Goal: Task Accomplishment & Management: Manage account settings

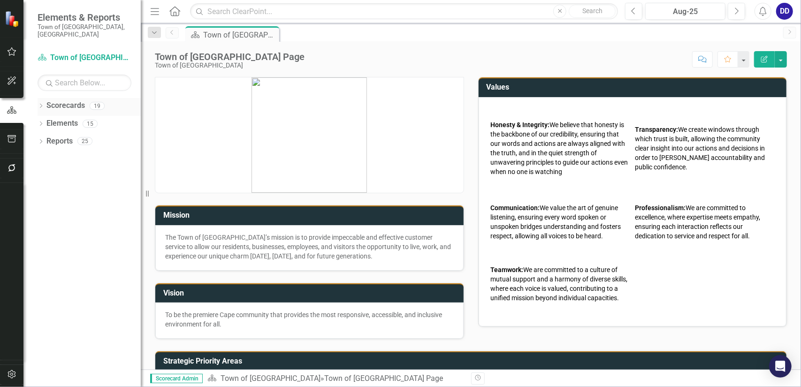
click at [59, 100] on link "Scorecards" at bounding box center [65, 105] width 38 height 11
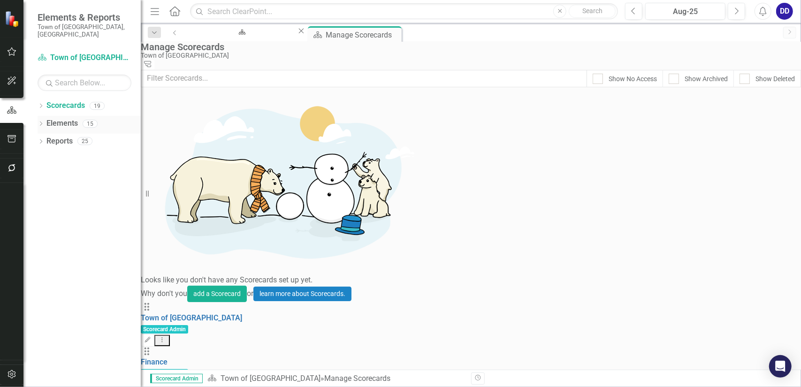
click at [54, 116] on div "Elements" at bounding box center [61, 123] width 31 height 15
click at [41, 122] on icon "Dropdown" at bounding box center [41, 124] width 7 height 5
click at [35, 138] on div "Dropdown" at bounding box center [31, 142] width 7 height 8
click at [80, 136] on link "Objective Objectives" at bounding box center [56, 141] width 48 height 11
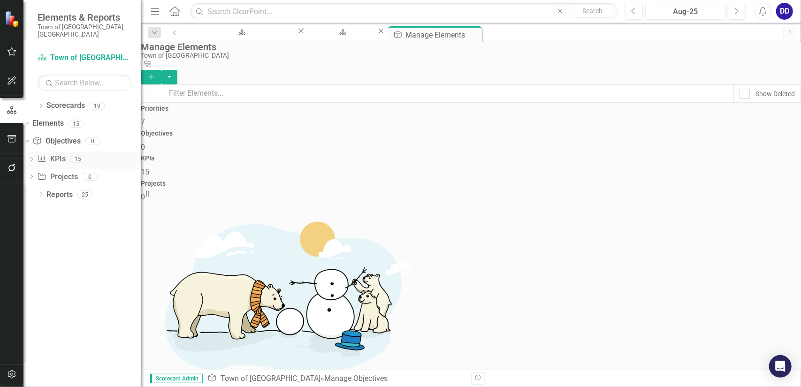
click at [35, 158] on icon "Dropdown" at bounding box center [31, 160] width 7 height 5
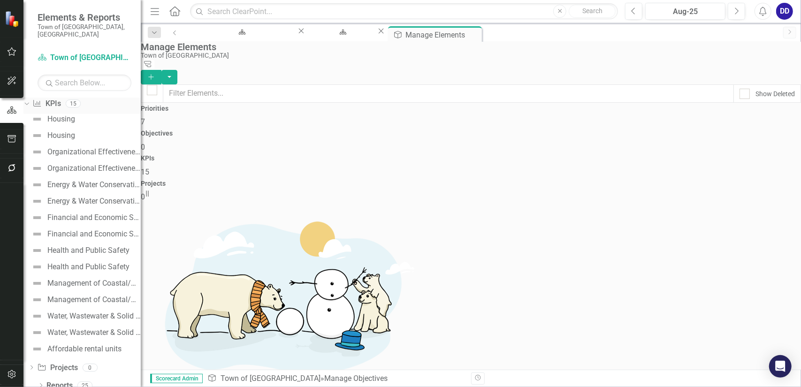
scroll to position [56, 0]
click at [98, 262] on div "Health and Public Safety" at bounding box center [88, 266] width 82 height 8
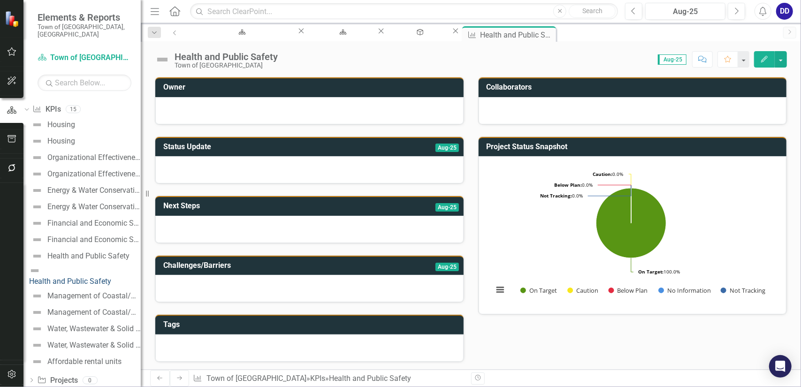
scroll to position [56, 0]
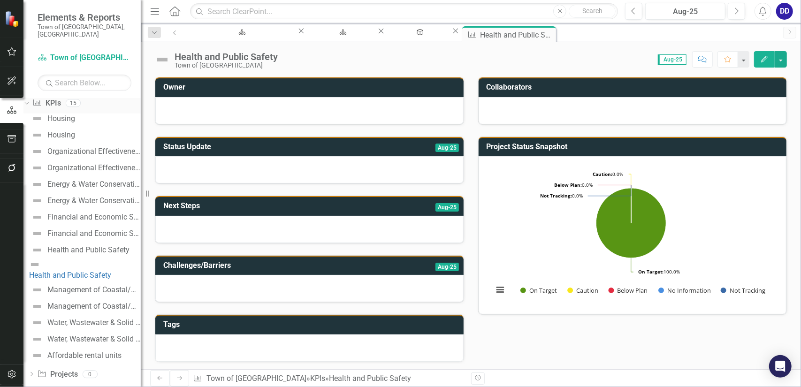
click at [50, 96] on div "Dropdown KPI KPIs 15" at bounding box center [81, 105] width 117 height 18
click at [28, 100] on icon "Dropdown" at bounding box center [25, 103] width 5 height 7
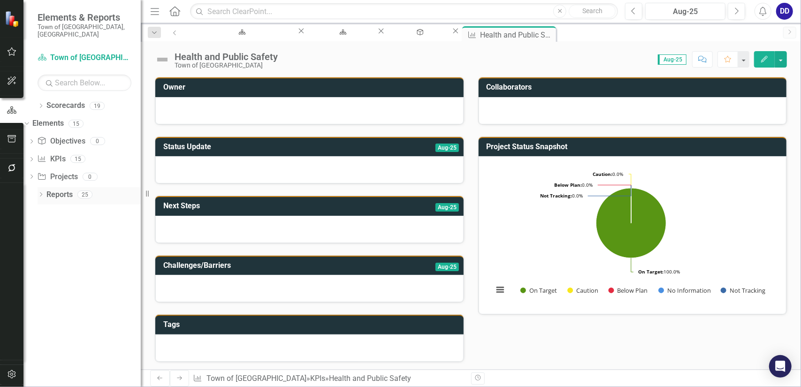
click at [43, 193] on icon "Dropdown" at bounding box center [41, 195] width 7 height 5
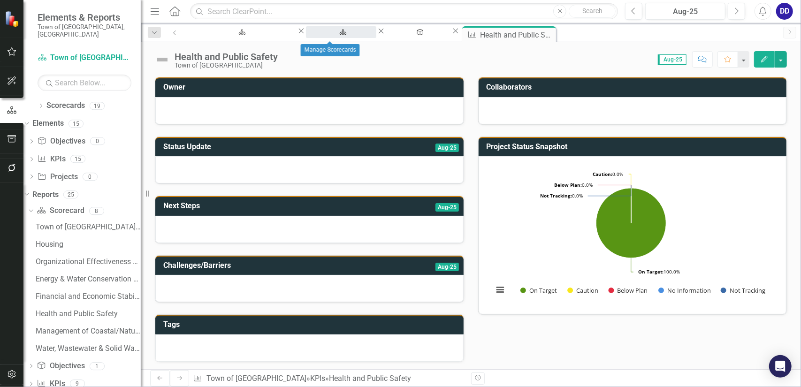
click at [347, 35] on div "Manage Scorecards" at bounding box center [341, 41] width 54 height 12
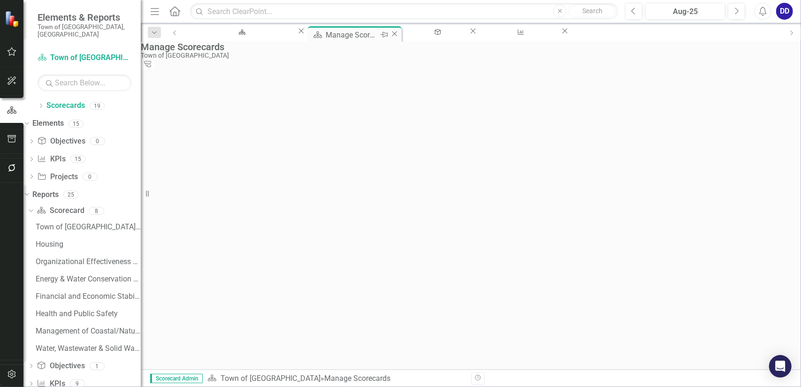
click at [390, 32] on icon "Close" at bounding box center [394, 34] width 9 height 8
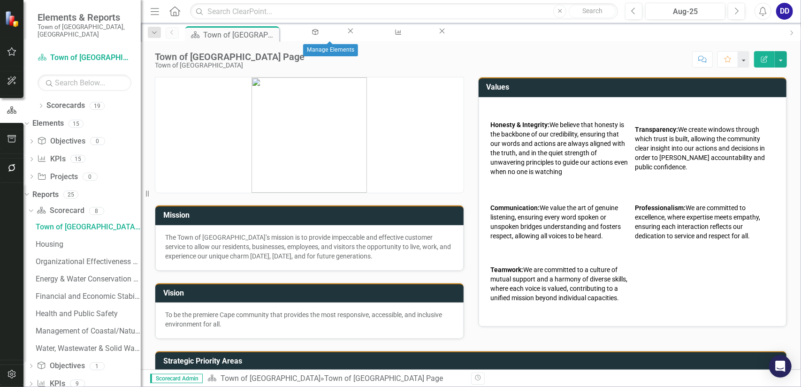
click at [355, 33] on icon "Close" at bounding box center [350, 31] width 9 height 8
click at [370, 34] on icon "Close" at bounding box center [367, 31] width 9 height 8
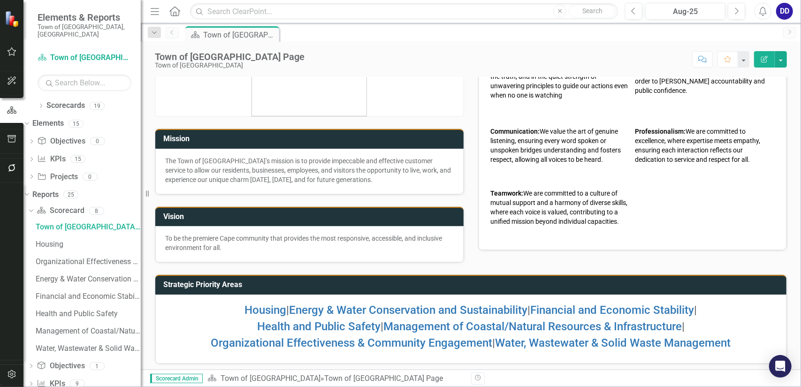
scroll to position [77, 0]
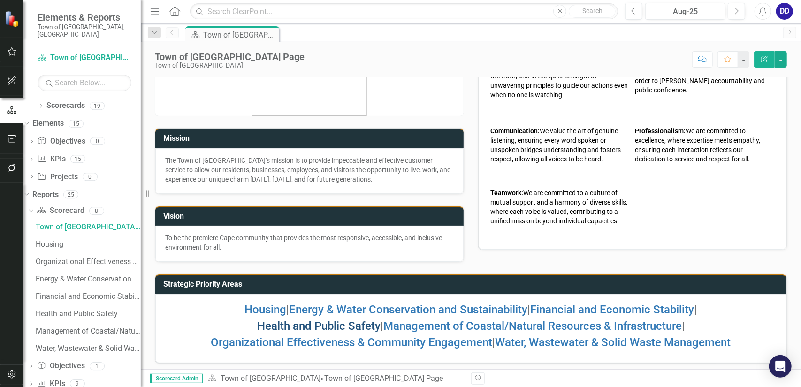
click at [334, 326] on link "Health and Public Safety" at bounding box center [318, 326] width 123 height 13
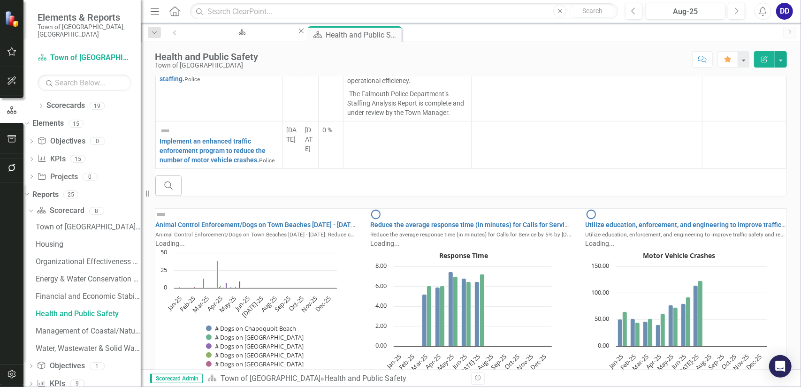
scroll to position [0, 0]
click at [514, 248] on rect "Interactive chart" at bounding box center [463, 324] width 186 height 153
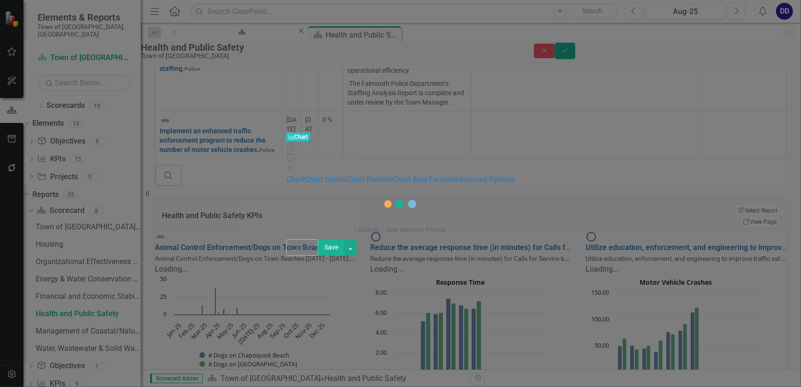
scroll to position [1, 0]
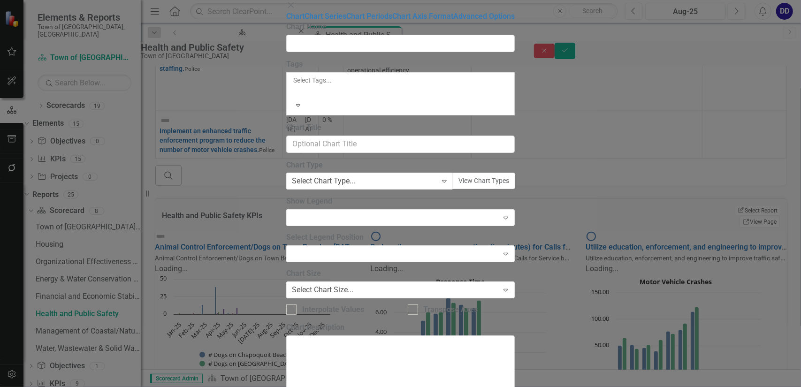
type input "Reduce the average response time (in minutes) for Calls for Service by 5% by [D…"
type input "Response Time"
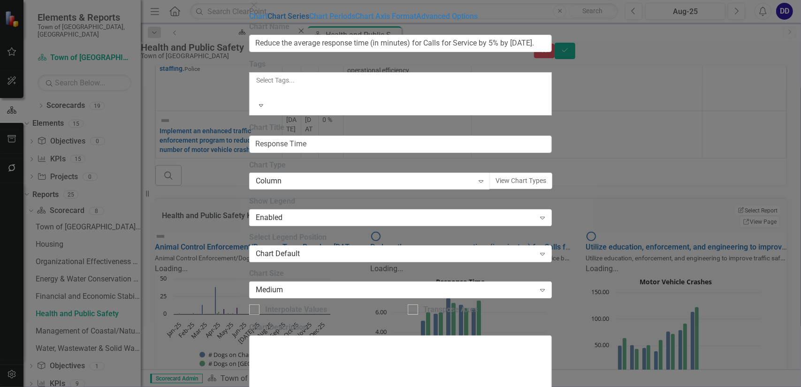
click at [268, 21] on link "Chart Series" at bounding box center [289, 16] width 42 height 9
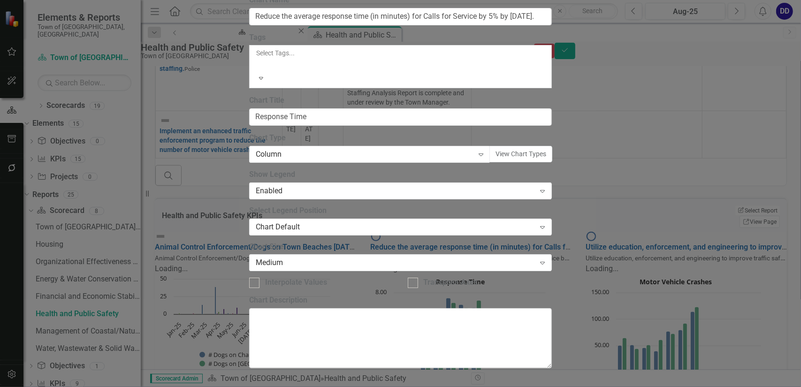
scroll to position [0, 0]
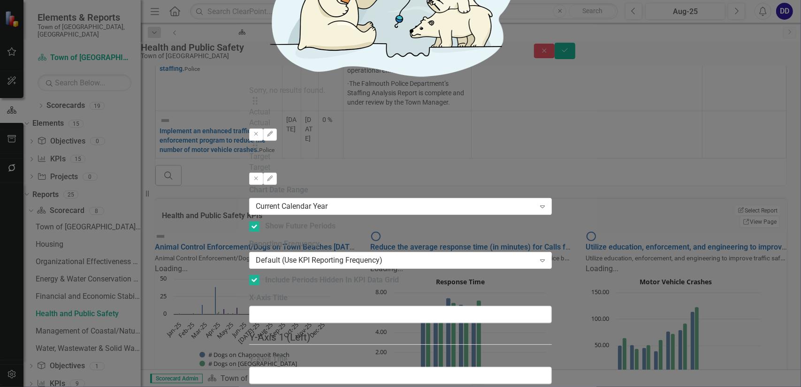
click at [274, 131] on icon "Edit" at bounding box center [270, 134] width 7 height 6
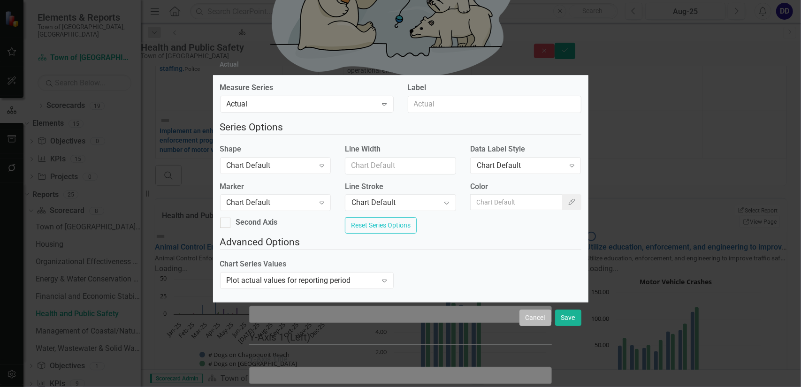
click at [532, 322] on button "Cancel" at bounding box center [536, 318] width 32 height 16
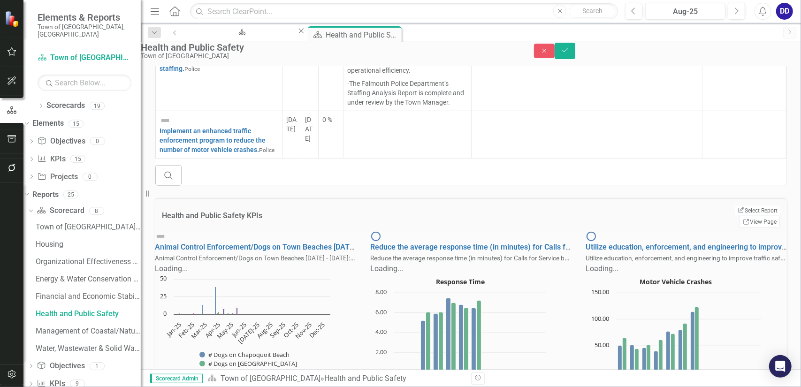
scroll to position [493, 0]
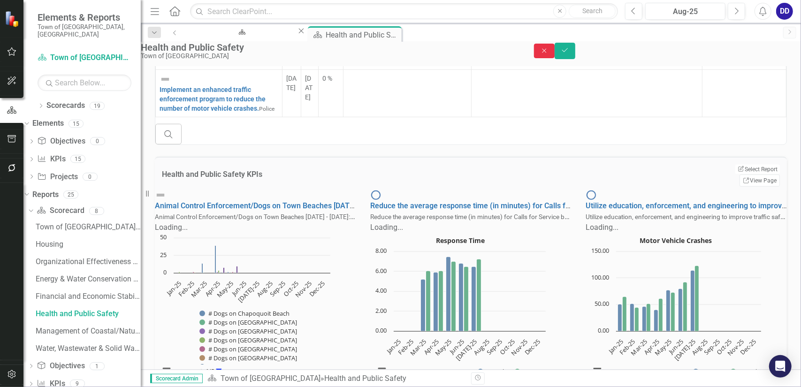
click at [549, 54] on icon "Close" at bounding box center [544, 50] width 8 height 7
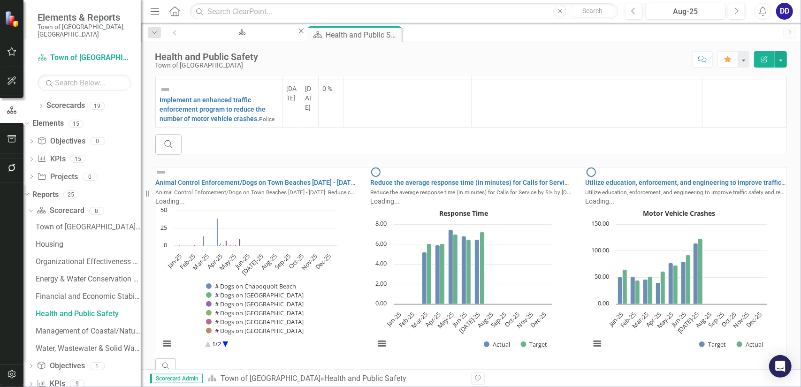
scroll to position [0, 0]
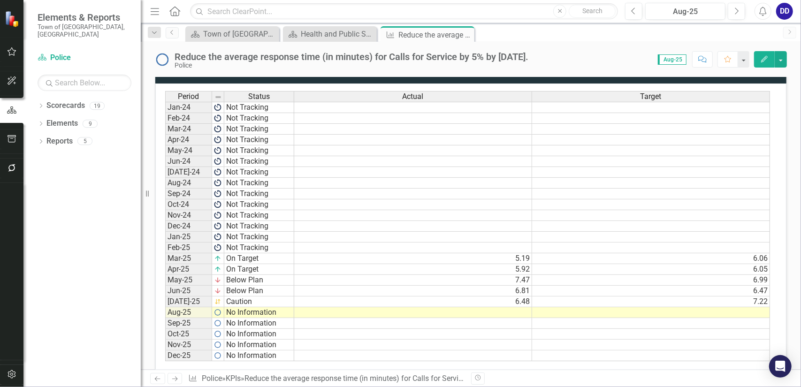
scroll to position [497, 0]
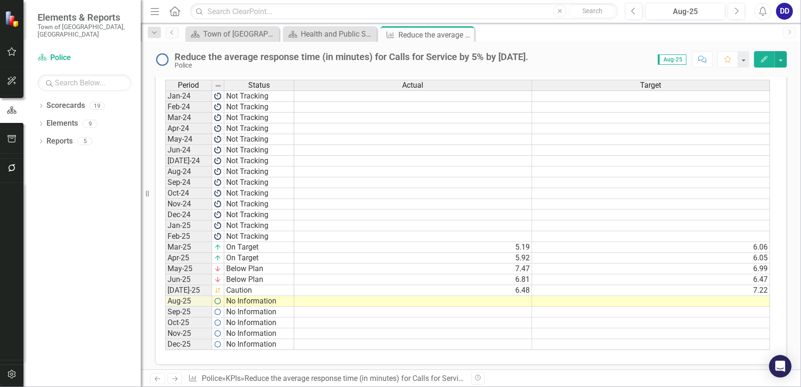
click at [517, 275] on td "6.81" at bounding box center [413, 280] width 238 height 11
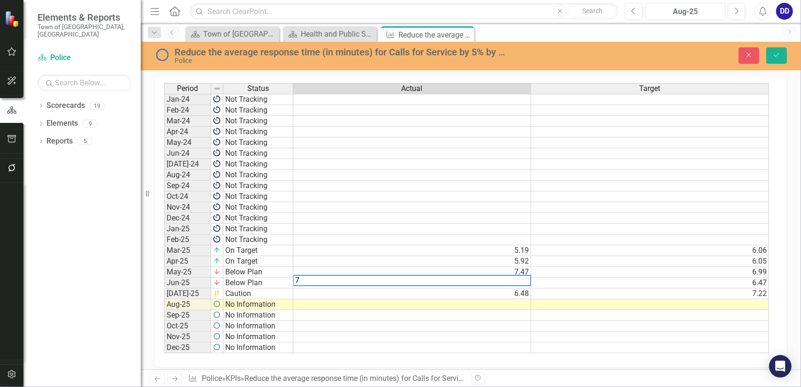
scroll to position [499, 0]
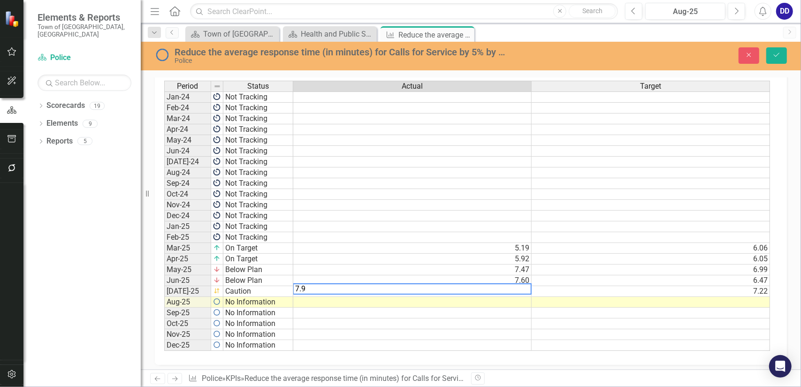
type textarea "7.90"
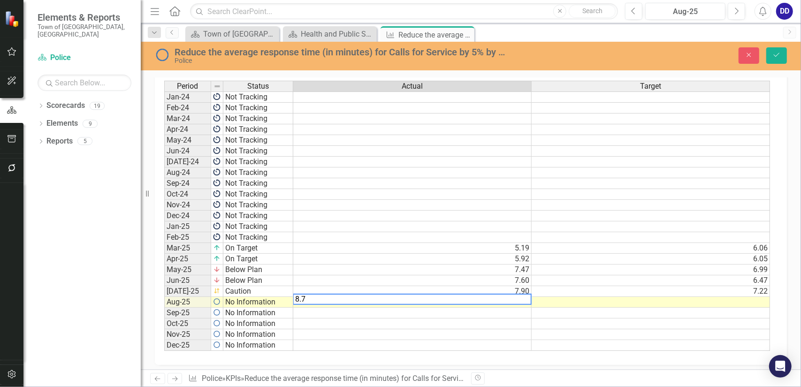
type textarea "8.75"
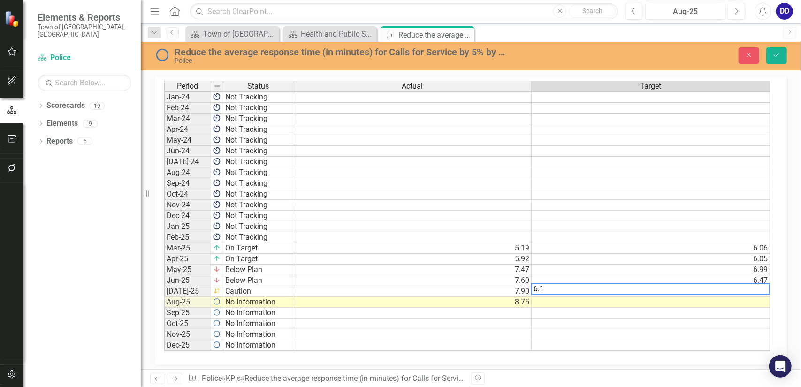
type textarea "6.16"
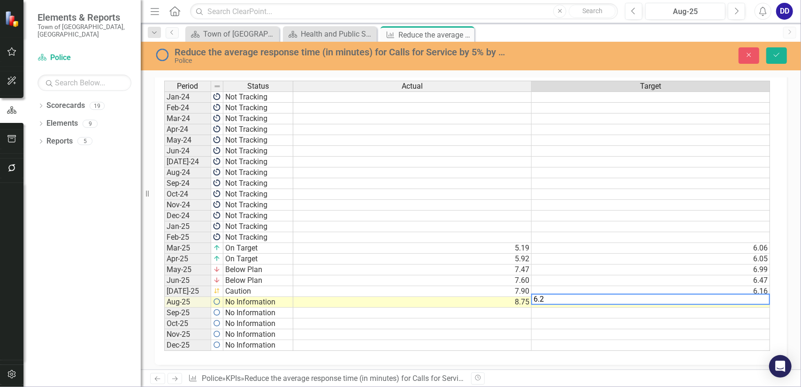
type textarea "6.25"
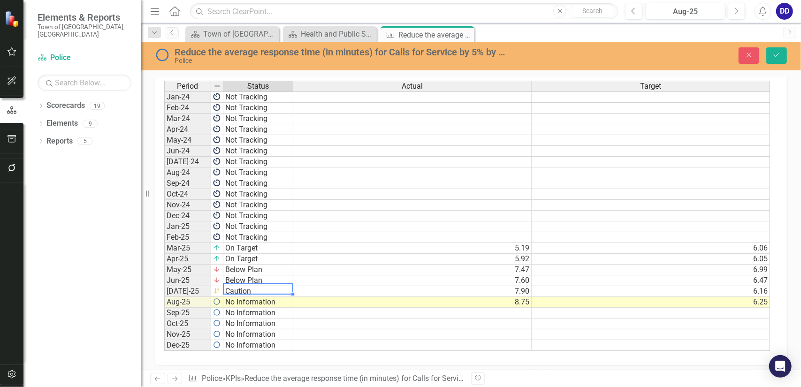
click at [246, 286] on td "Caution" at bounding box center [258, 291] width 70 height 11
click at [235, 286] on td "Caution" at bounding box center [258, 291] width 70 height 11
click at [254, 249] on div "Period Status Actual Target Jan-24 Not Tracking Feb-24 Not Tracking Mar-24 Not …" at bounding box center [467, 216] width 606 height 271
click at [268, 297] on td "No Information" at bounding box center [258, 302] width 70 height 11
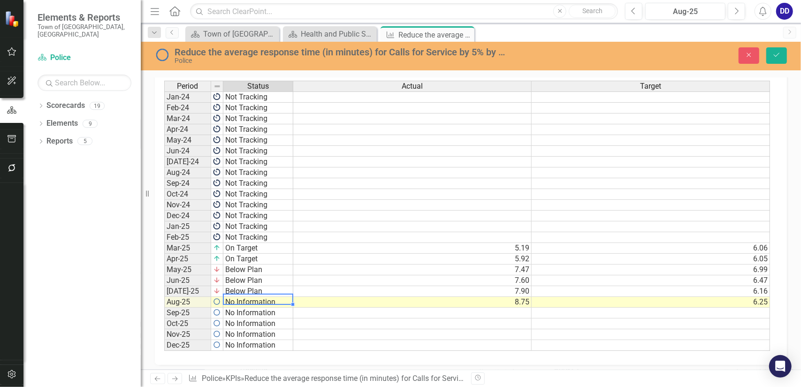
click at [268, 297] on td "No Information" at bounding box center [258, 302] width 70 height 11
type textarea "Below Plan"
click at [255, 260] on div "Period Status Actual Target Jan-24 Not Tracking Feb-24 Not Tracking Mar-24 Not …" at bounding box center [467, 216] width 606 height 271
click at [777, 53] on icon "Save" at bounding box center [777, 55] width 8 height 7
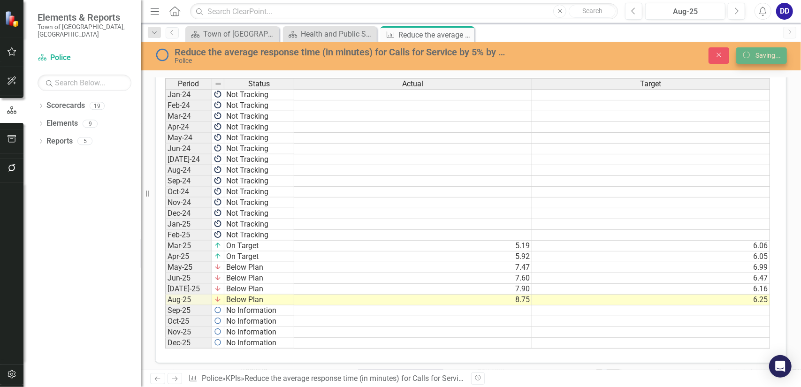
scroll to position [497, 0]
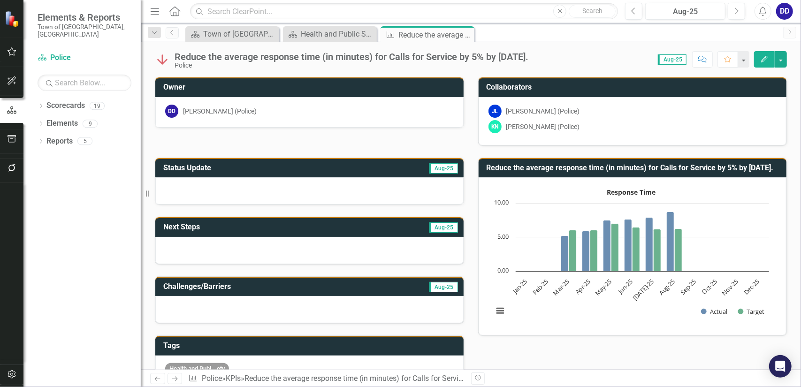
click at [287, 184] on div at bounding box center [309, 190] width 308 height 27
click at [203, 168] on h3 "Status Update" at bounding box center [254, 168] width 183 height 8
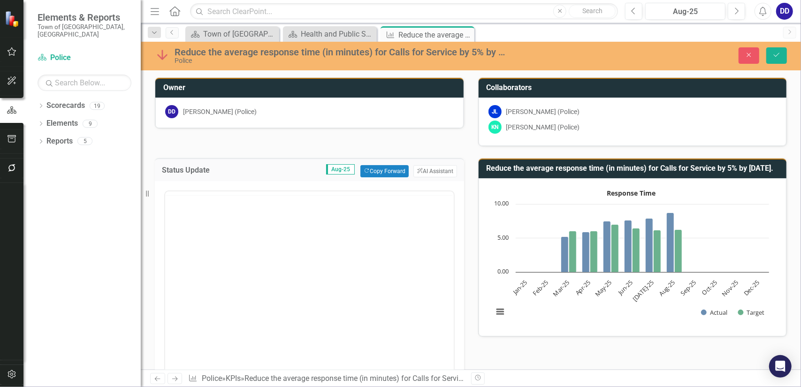
click at [190, 197] on div at bounding box center [309, 283] width 291 height 190
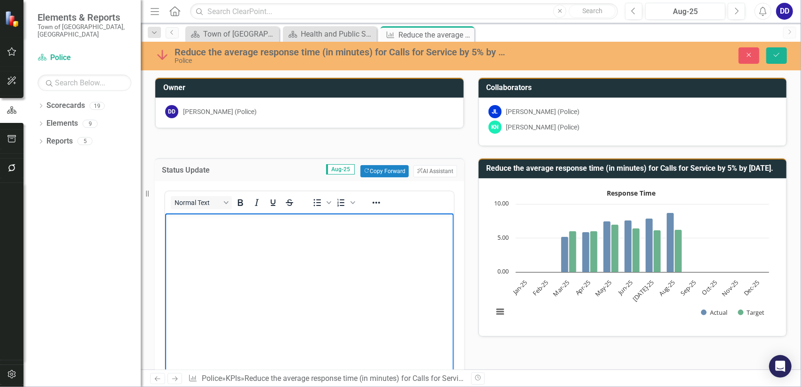
click at [181, 238] on body "Rich Text Area. Press ALT-0 for help." at bounding box center [309, 283] width 289 height 141
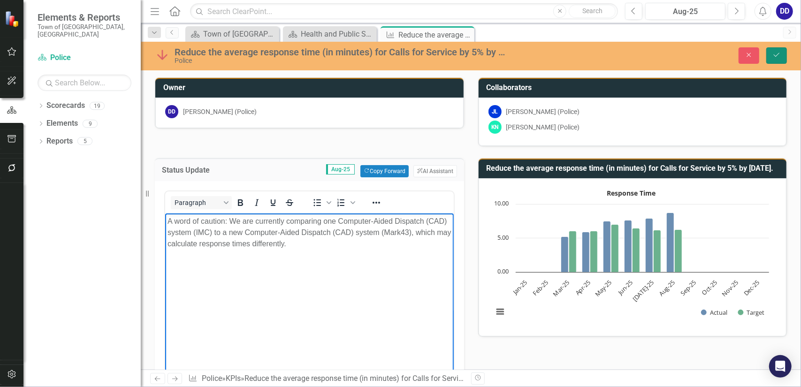
click at [777, 52] on icon "Save" at bounding box center [777, 55] width 8 height 7
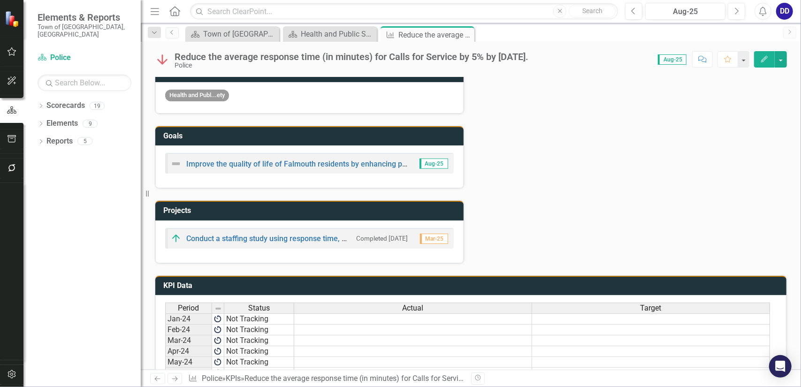
scroll to position [280, 0]
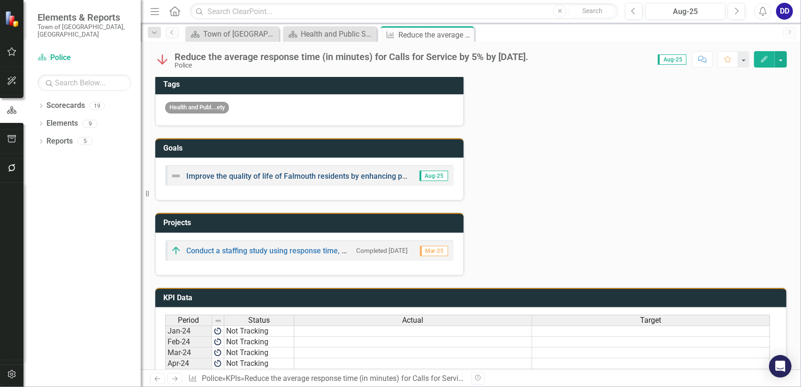
click at [371, 172] on link "Improve the quality of life of Falmouth residents by enhancing public safety." at bounding box center [314, 176] width 256 height 9
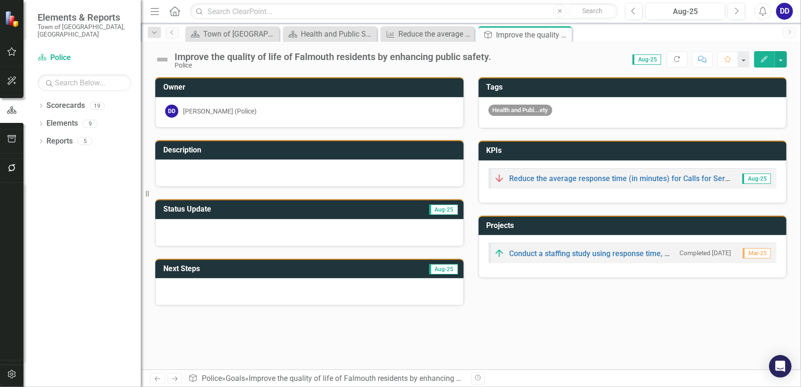
click at [768, 60] on icon "Edit" at bounding box center [764, 59] width 8 height 7
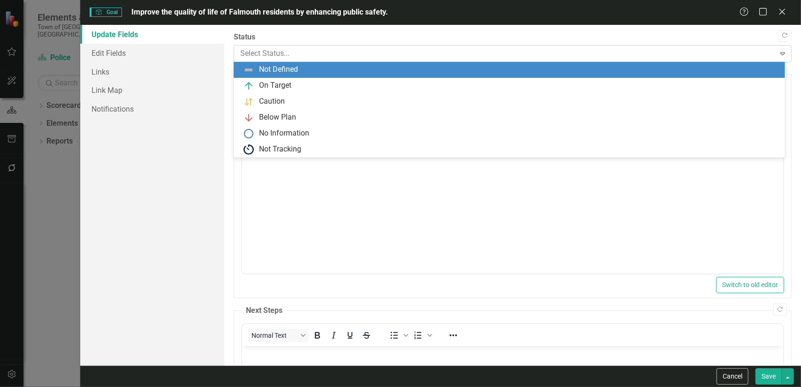
click at [283, 56] on div at bounding box center [504, 53] width 529 height 13
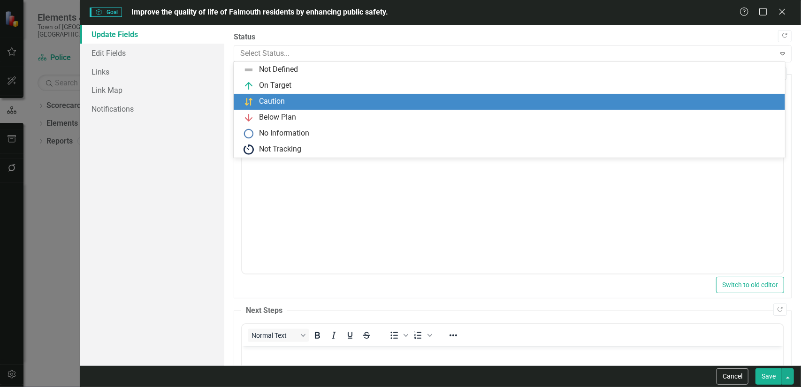
click at [284, 98] on div "Caution" at bounding box center [272, 101] width 26 height 11
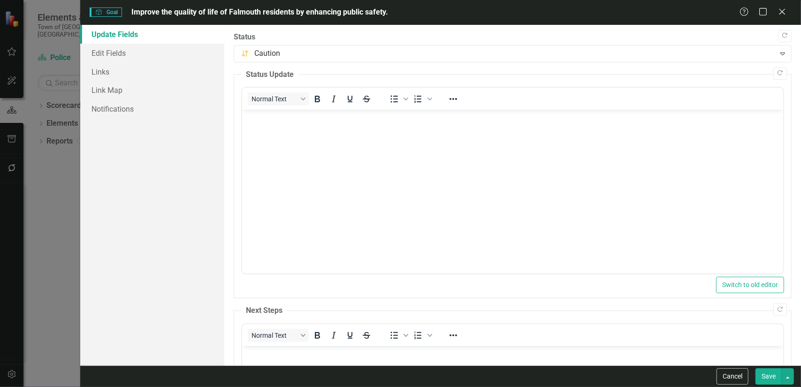
click at [766, 375] on button "Save" at bounding box center [769, 376] width 26 height 16
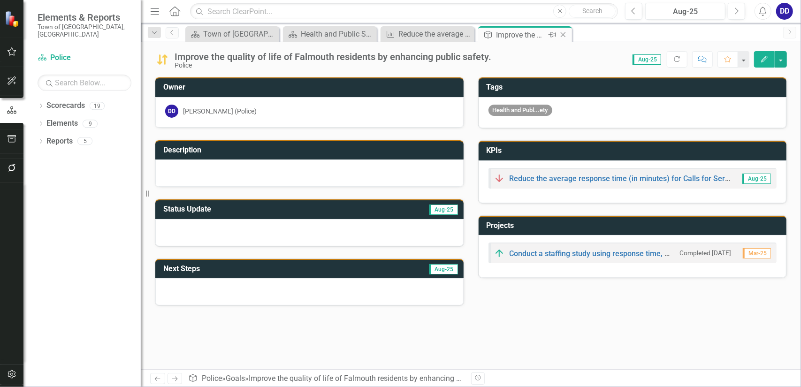
click at [564, 34] on icon "Close" at bounding box center [563, 35] width 9 height 8
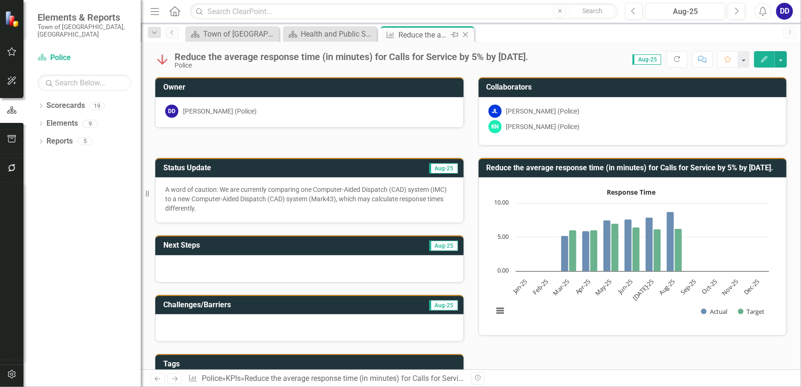
click at [466, 33] on icon "Close" at bounding box center [465, 35] width 9 height 8
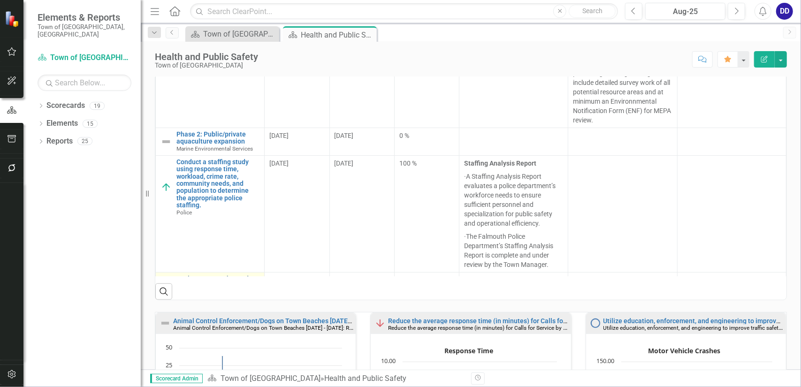
scroll to position [72, 0]
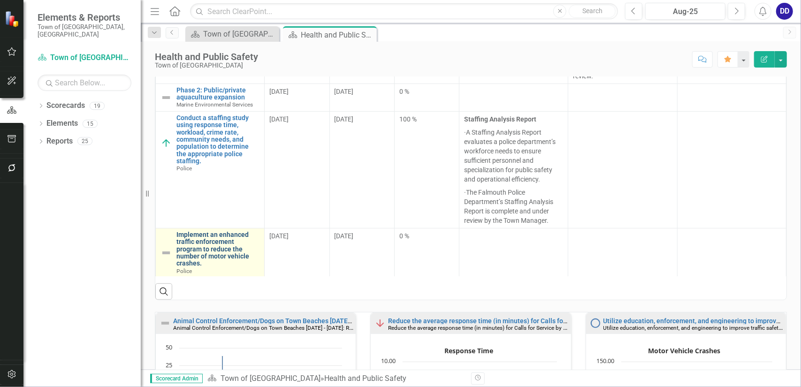
click at [211, 244] on link "Implement an enhanced traffic enforcement program to reduce the number of motor…" at bounding box center [217, 249] width 83 height 36
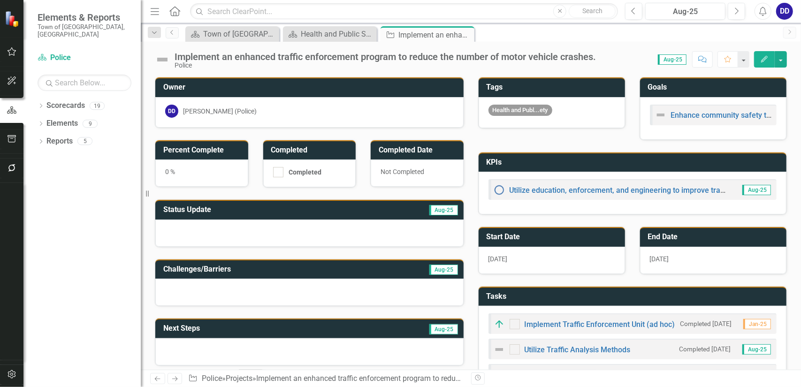
checkbox input "true"
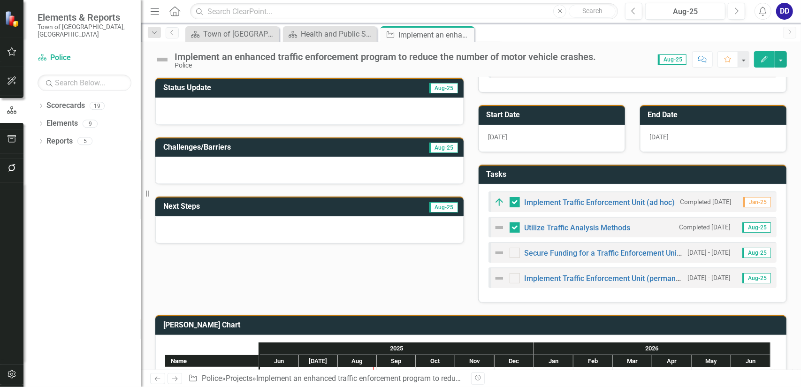
scroll to position [141, 0]
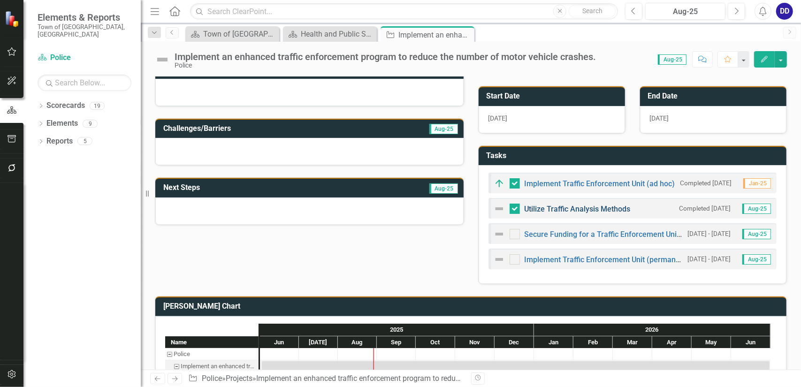
click at [557, 207] on link "Utilize Traffic Analysis Methods" at bounding box center [578, 209] width 106 height 9
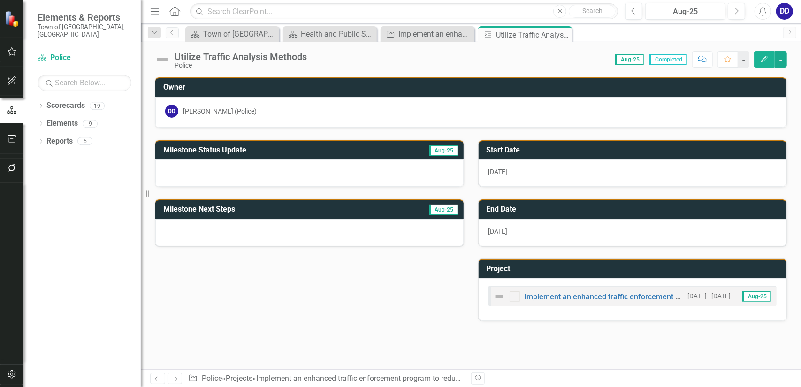
click at [762, 56] on icon "Edit" at bounding box center [764, 59] width 8 height 7
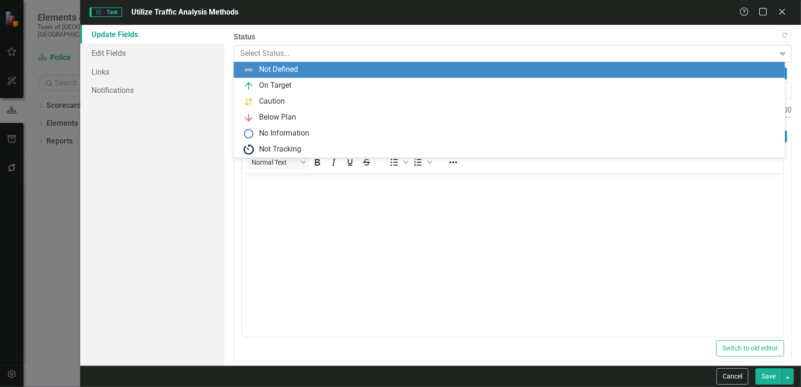
click at [275, 54] on div at bounding box center [504, 53] width 529 height 13
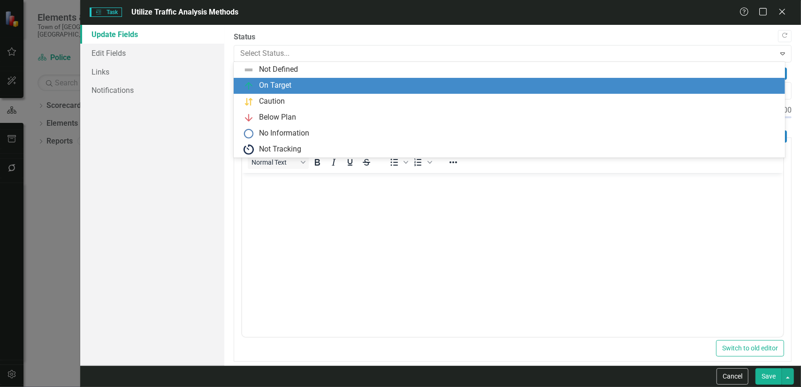
click at [274, 85] on div "On Target" at bounding box center [275, 85] width 32 height 11
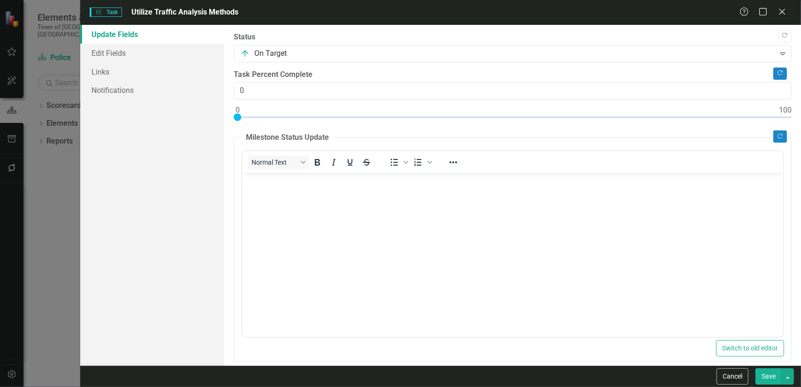
click at [766, 375] on button "Save" at bounding box center [769, 376] width 26 height 16
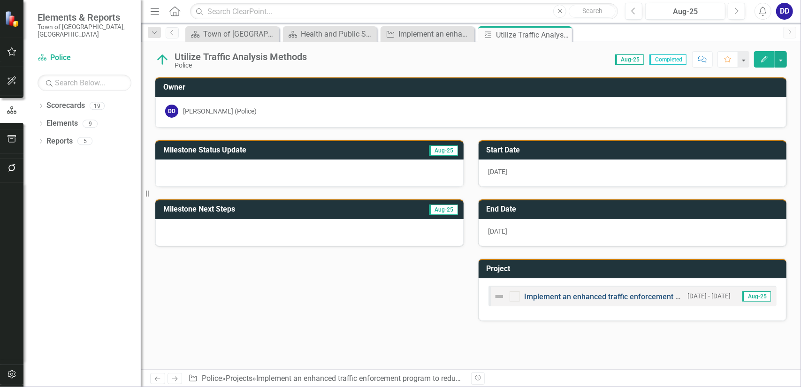
click at [587, 297] on link "Implement an enhanced traffic enforcement program to reduce the number of motor…" at bounding box center [696, 296] width 342 height 9
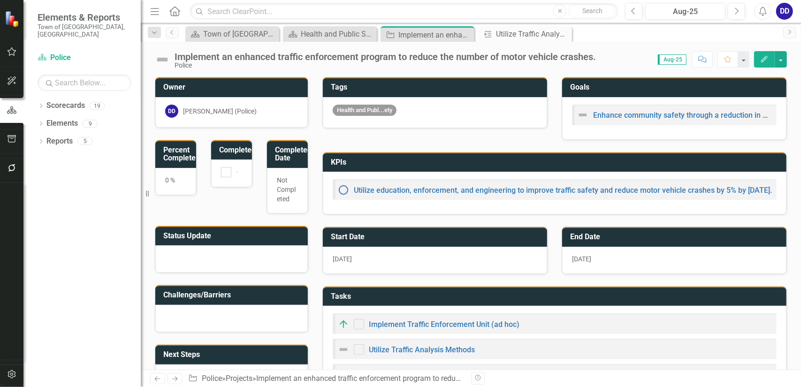
checkbox input "true"
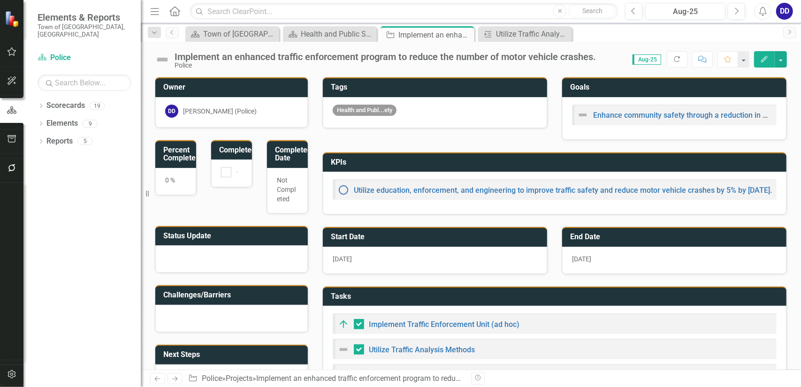
checkbox input "false"
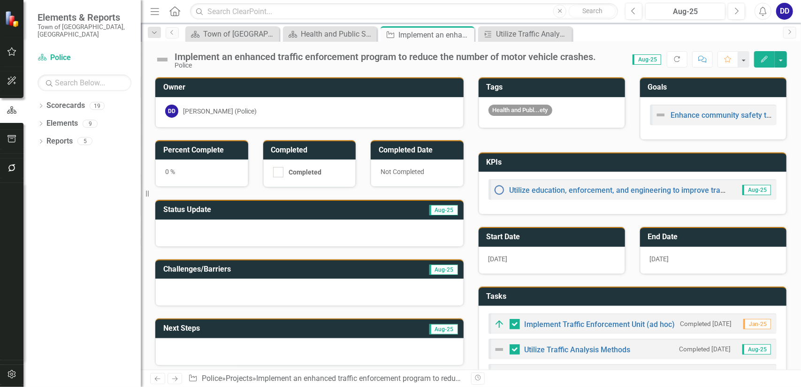
checkbox input "true"
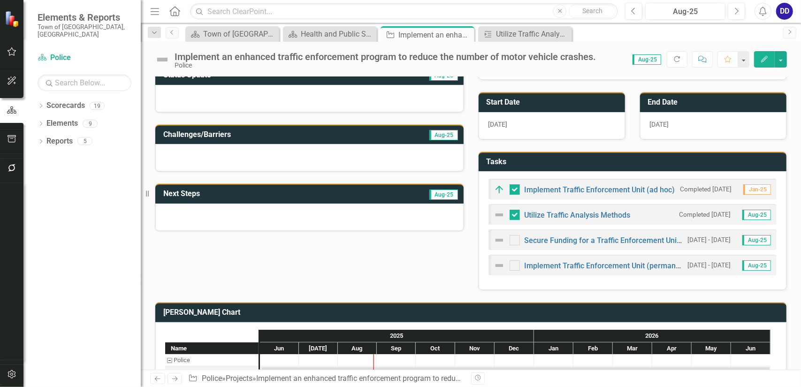
scroll to position [141, 0]
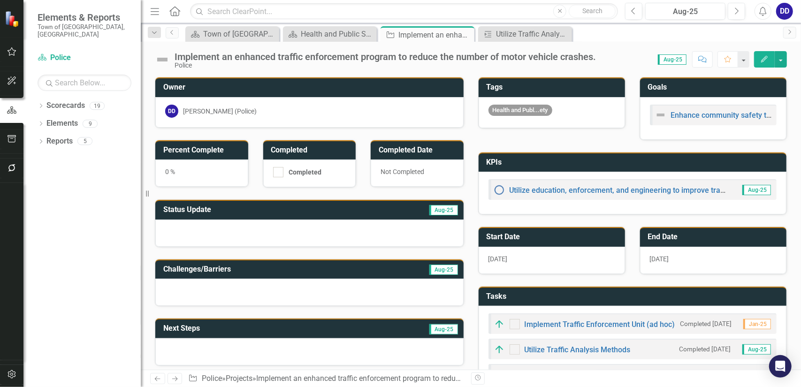
checkbox input "true"
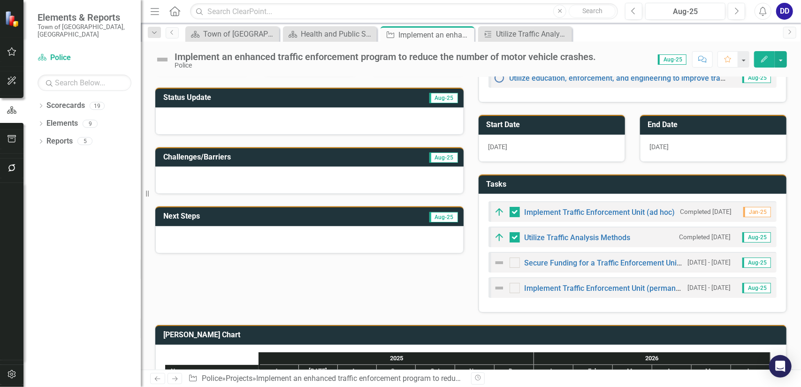
scroll to position [141, 0]
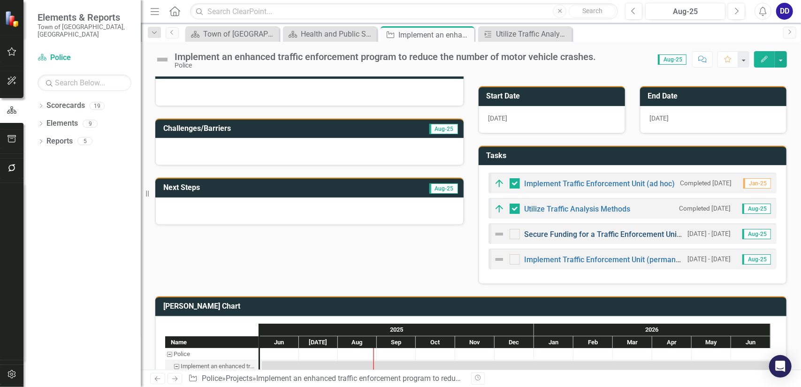
click at [554, 231] on link "Secure Funding for a Traffic Enforcement Unit (permanent)" at bounding box center [624, 234] width 199 height 9
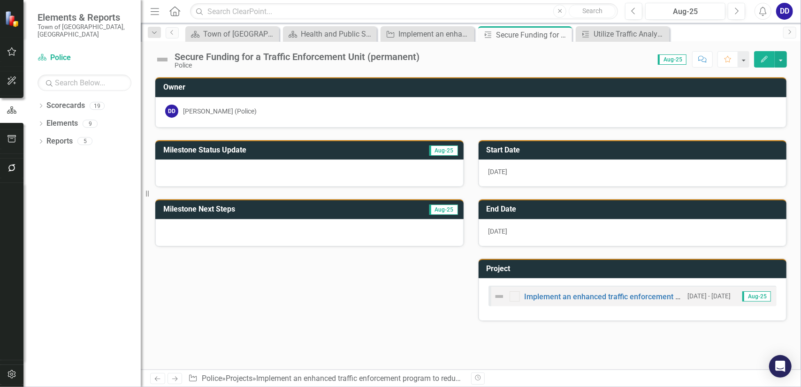
click at [763, 57] on icon "Edit" at bounding box center [764, 59] width 8 height 7
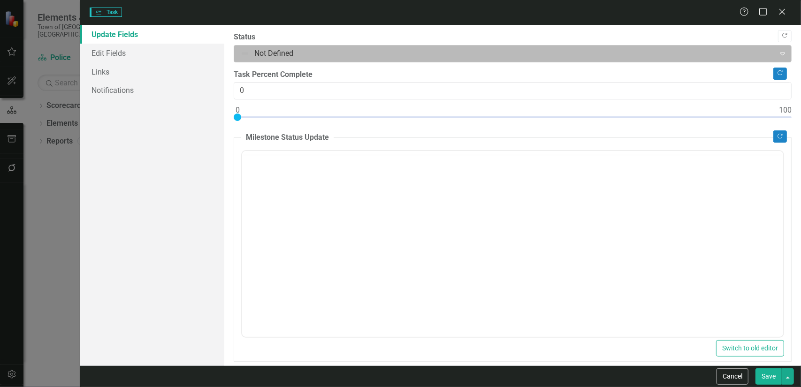
click at [291, 54] on div at bounding box center [504, 53] width 529 height 13
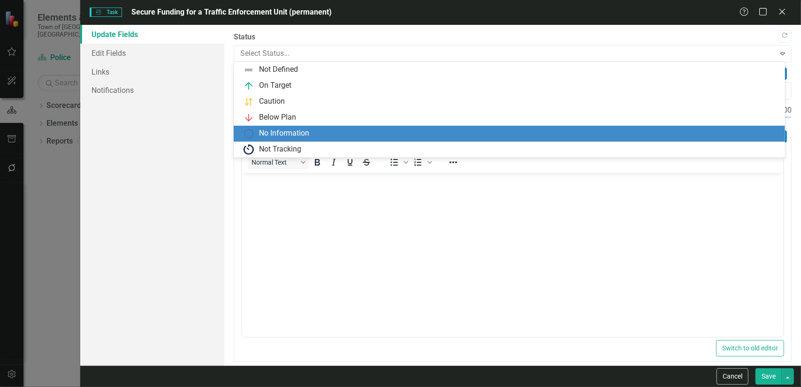
click at [292, 128] on div "No Information" at bounding box center [284, 133] width 50 height 11
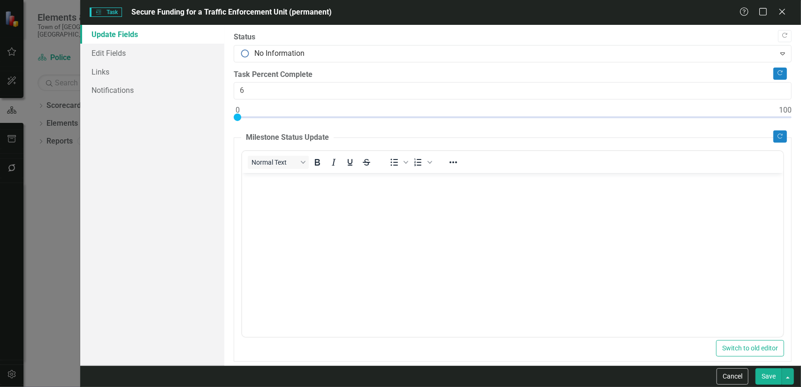
click at [268, 115] on div at bounding box center [513, 120] width 558 height 12
click at [287, 116] on div at bounding box center [513, 120] width 558 height 12
click at [301, 115] on div at bounding box center [513, 120] width 558 height 12
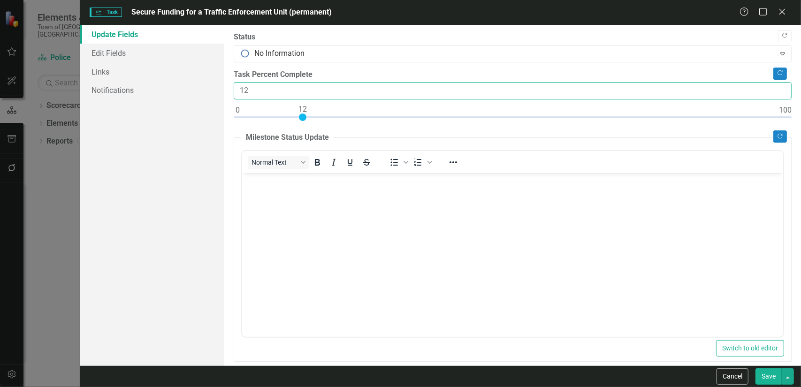
click at [267, 94] on input "12" at bounding box center [513, 90] width 558 height 17
type input "10"
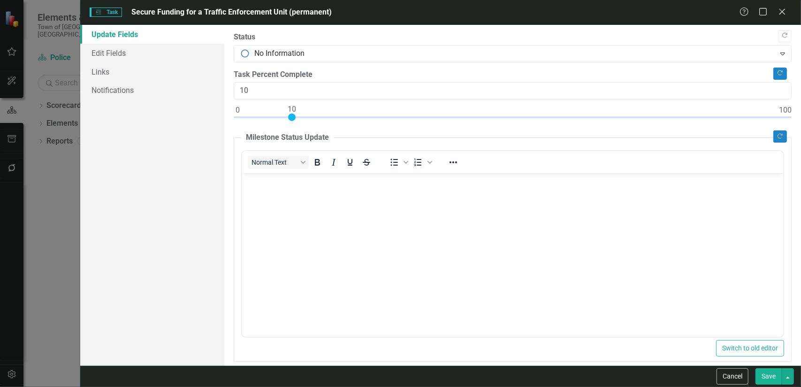
click at [769, 373] on button "Save" at bounding box center [769, 376] width 26 height 16
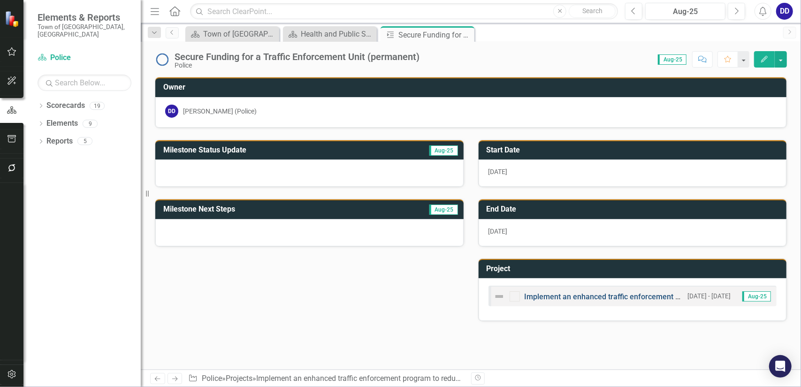
click at [587, 293] on link "Implement an enhanced traffic enforcement program to reduce the number of motor…" at bounding box center [696, 296] width 342 height 9
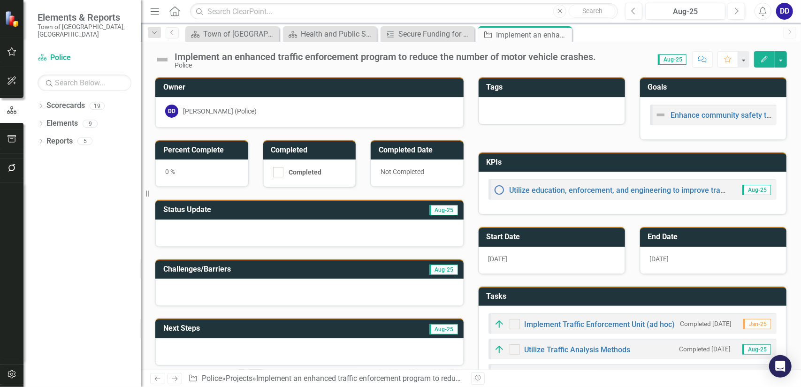
checkbox input "true"
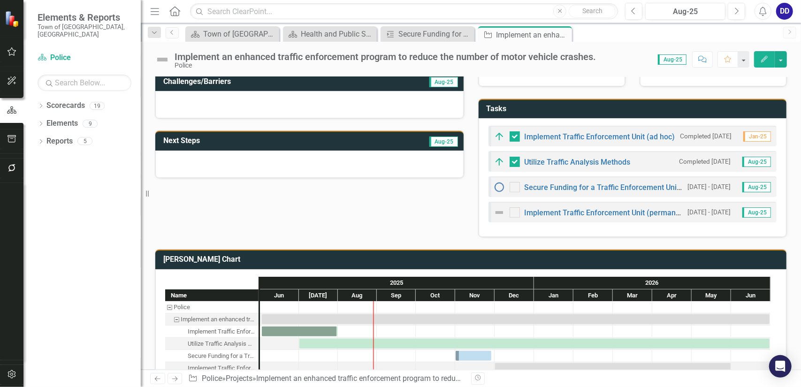
scroll to position [208, 0]
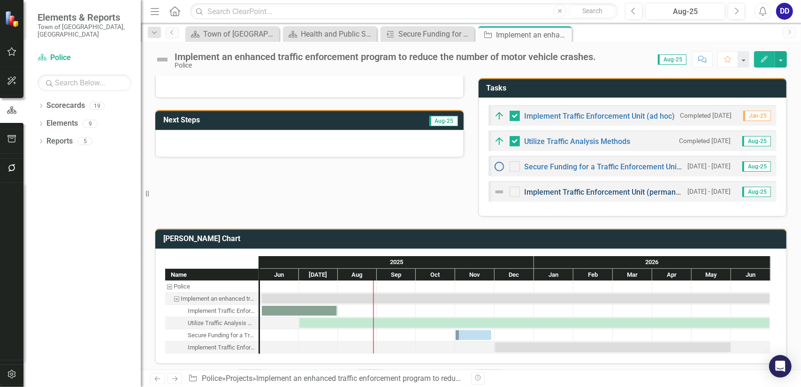
click at [611, 190] on link "Implement Traffic Enforcement Unit (permanent)" at bounding box center [607, 192] width 165 height 9
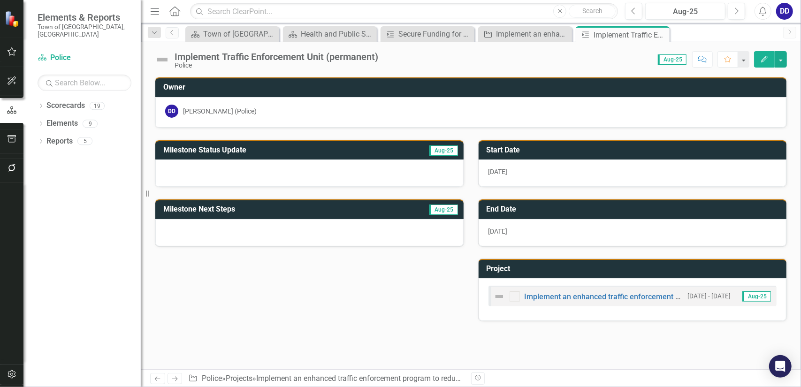
click at [770, 58] on button "Edit" at bounding box center [764, 59] width 21 height 16
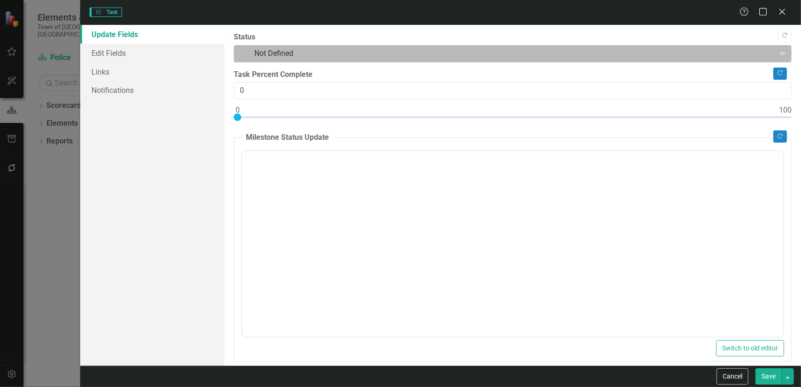
click at [284, 57] on div at bounding box center [504, 53] width 529 height 13
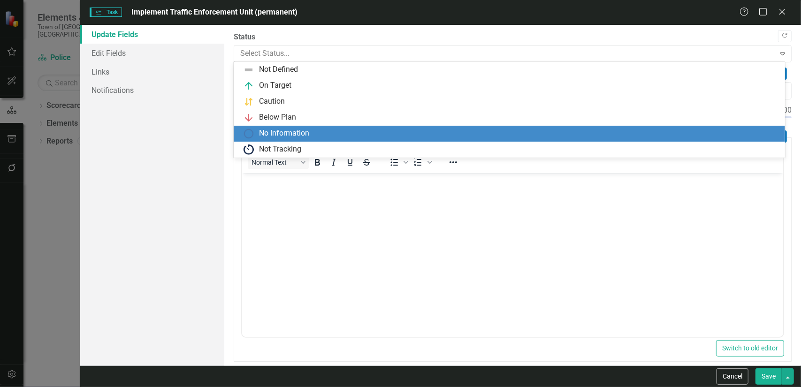
click at [282, 129] on div "No Information" at bounding box center [284, 133] width 50 height 11
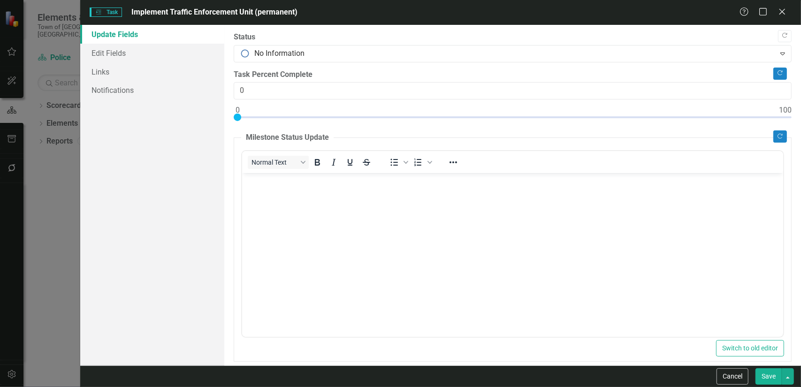
click at [768, 372] on button "Save" at bounding box center [769, 376] width 26 height 16
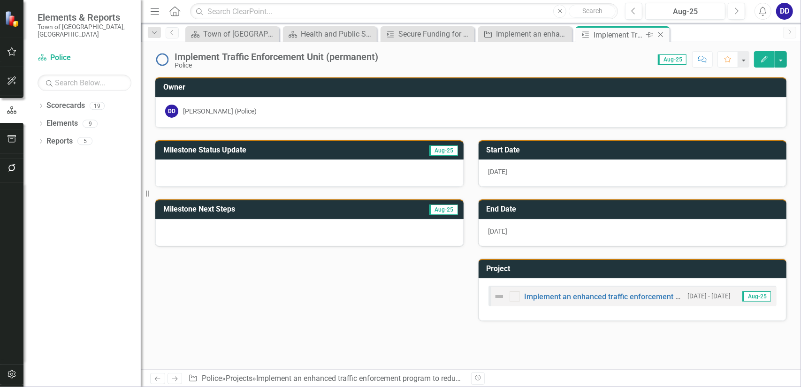
click at [664, 32] on icon "Close" at bounding box center [660, 35] width 9 height 8
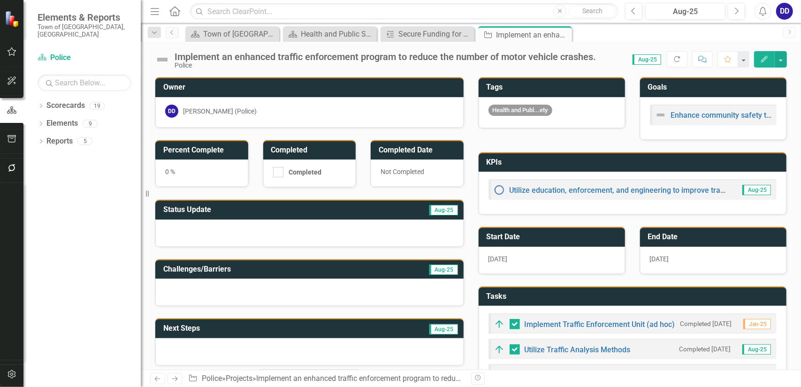
checkbox input "false"
checkbox input "true"
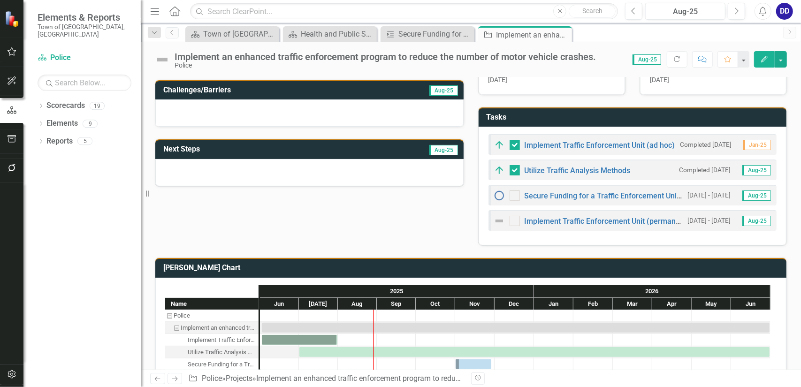
scroll to position [188, 0]
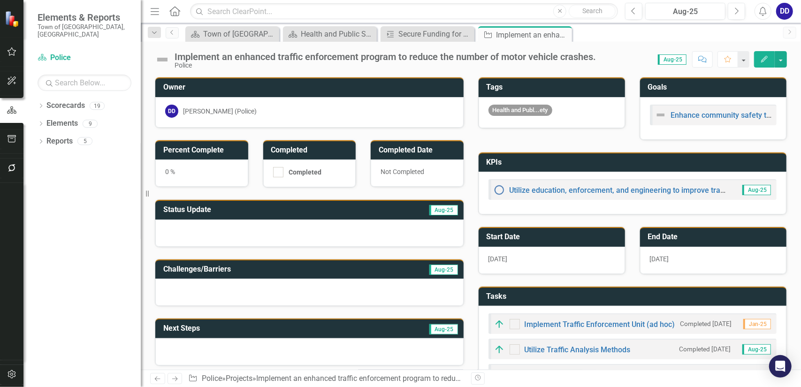
checkbox input "true"
click at [674, 61] on span "Aug-25" at bounding box center [672, 59] width 29 height 10
click at [768, 60] on icon "Edit" at bounding box center [764, 59] width 8 height 7
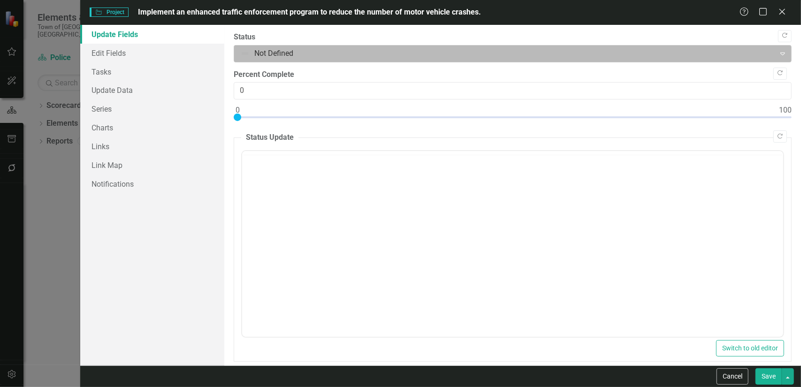
click at [273, 54] on div at bounding box center [504, 53] width 529 height 13
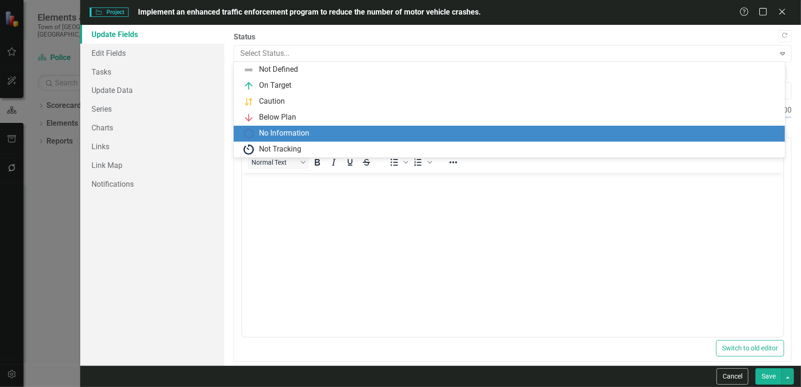
click at [284, 129] on div "No Information" at bounding box center [284, 133] width 50 height 11
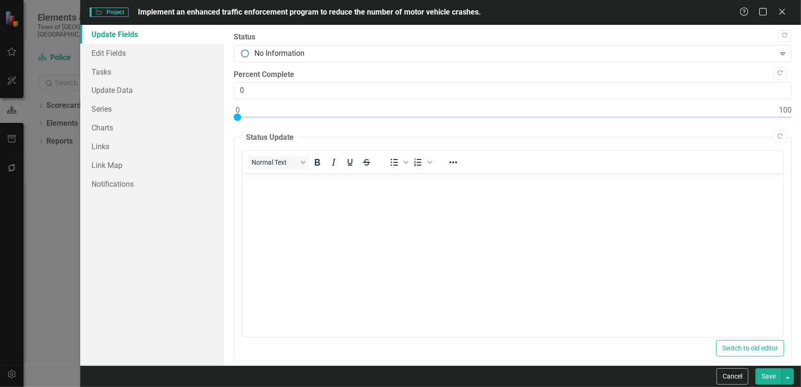
click at [771, 376] on button "Save" at bounding box center [769, 376] width 26 height 16
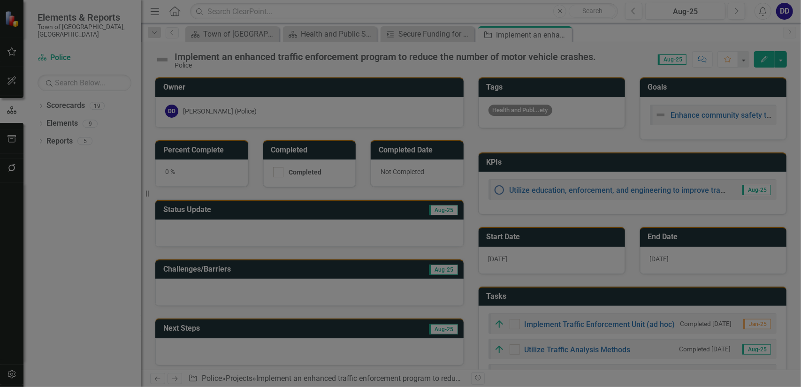
checkbox input "false"
checkbox input "true"
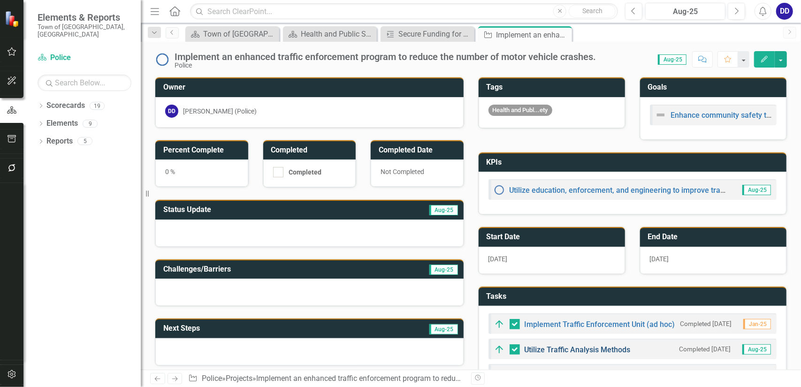
click at [590, 345] on link "Utilize Traffic Analysis Methods" at bounding box center [578, 349] width 106 height 9
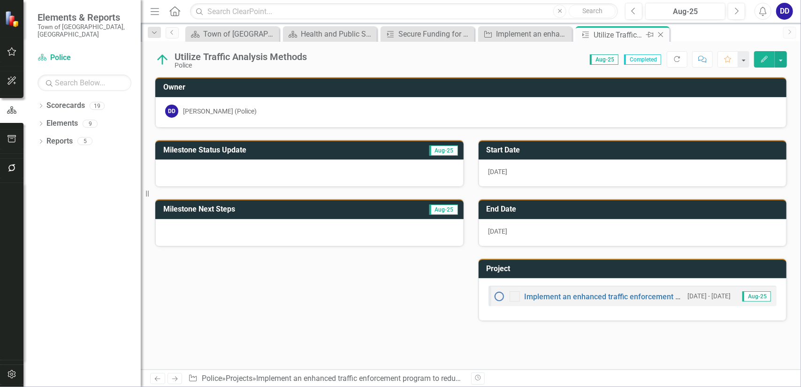
click at [659, 35] on icon "Close" at bounding box center [660, 35] width 9 height 8
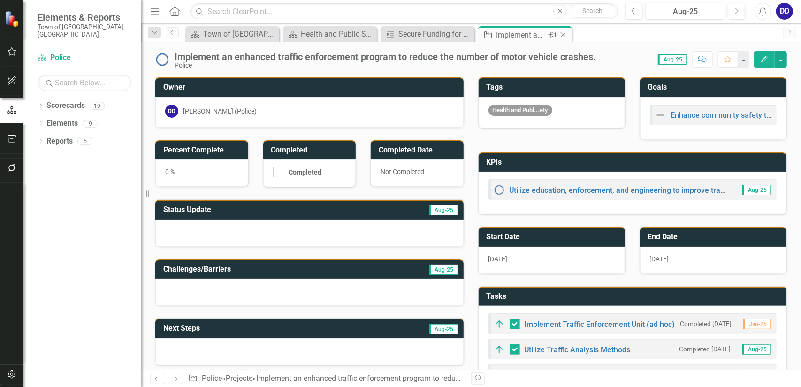
click at [563, 33] on icon "Close" at bounding box center [563, 35] width 9 height 8
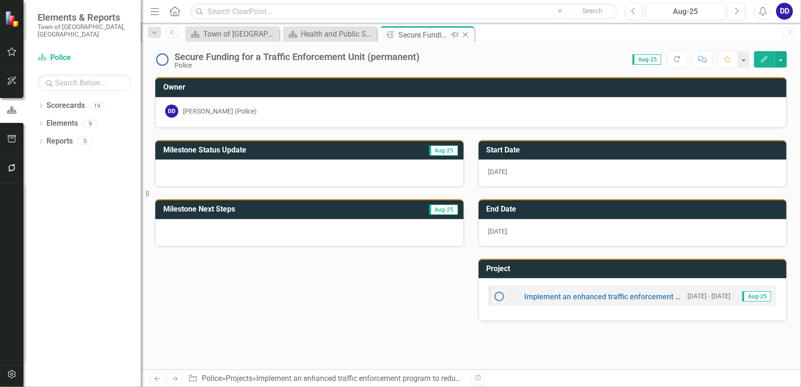
click at [465, 32] on icon "Close" at bounding box center [465, 35] width 9 height 8
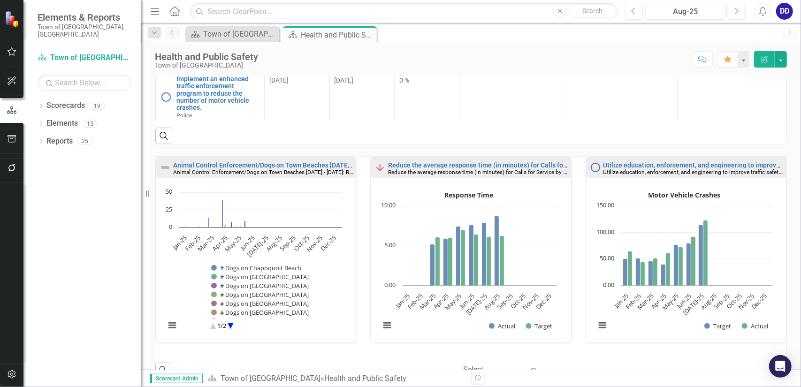
scroll to position [452, 0]
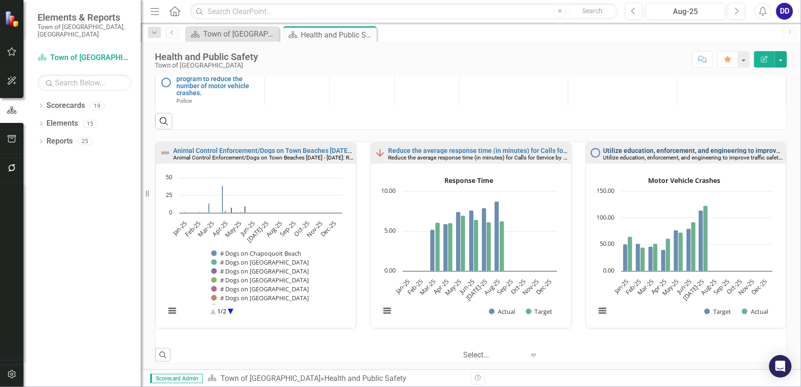
click at [641, 148] on link "Utilize education, enforcement, and engineering to improve traffic safety and r…" at bounding box center [788, 151] width 368 height 8
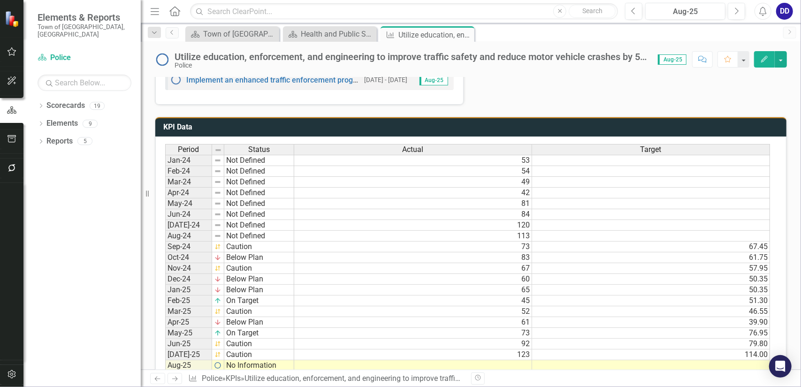
scroll to position [469, 0]
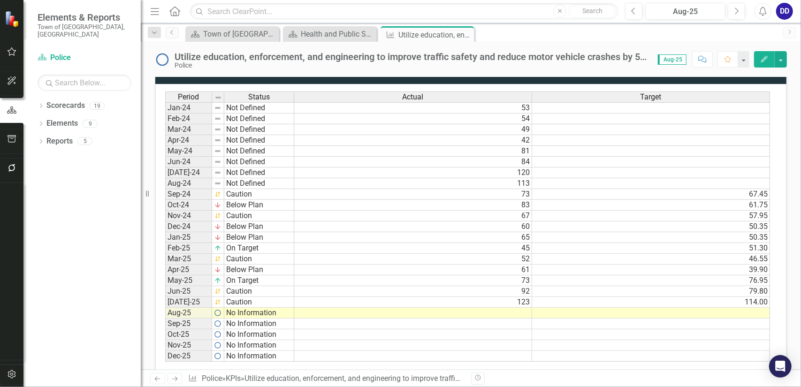
click at [519, 297] on td "123" at bounding box center [413, 302] width 238 height 11
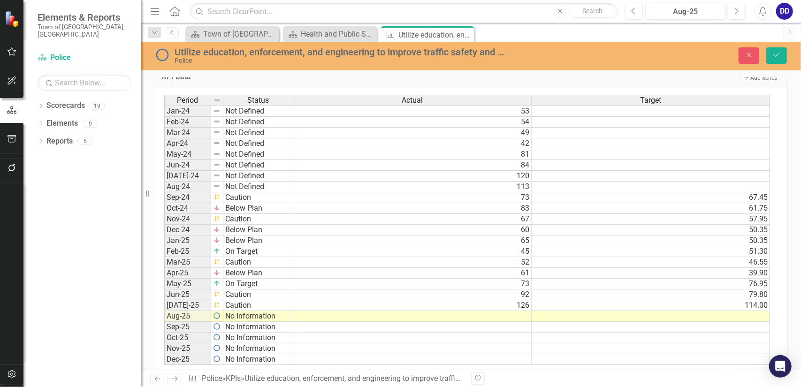
click at [514, 311] on td at bounding box center [412, 316] width 238 height 11
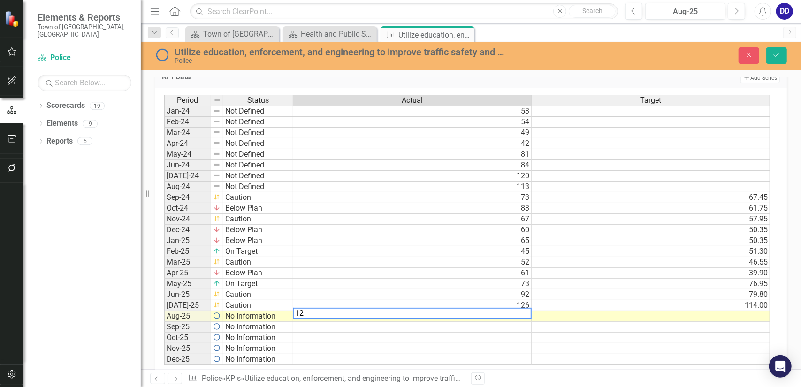
type textarea "123"
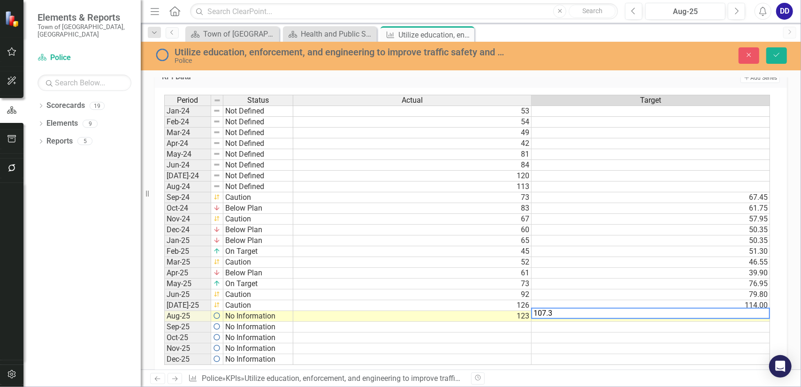
type textarea "107.35"
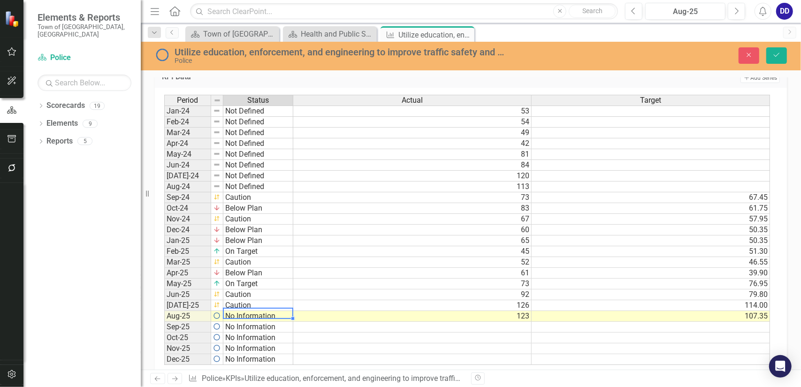
click at [236, 311] on td "No Information" at bounding box center [258, 316] width 70 height 11
type textarea "Below Plan"
click at [246, 271] on div "Period Status Actual Target Jan-24 Not Defined 53 Feb-24 Not Defined 54 Mar-24 …" at bounding box center [467, 230] width 606 height 271
click at [522, 290] on td "92" at bounding box center [412, 295] width 238 height 11
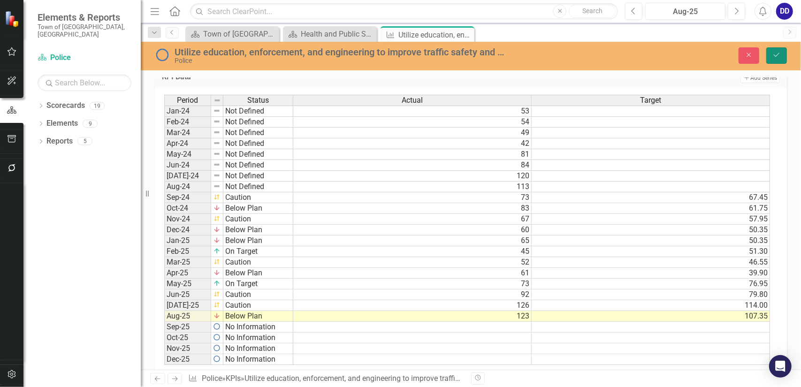
click at [775, 55] on icon "Save" at bounding box center [777, 55] width 8 height 7
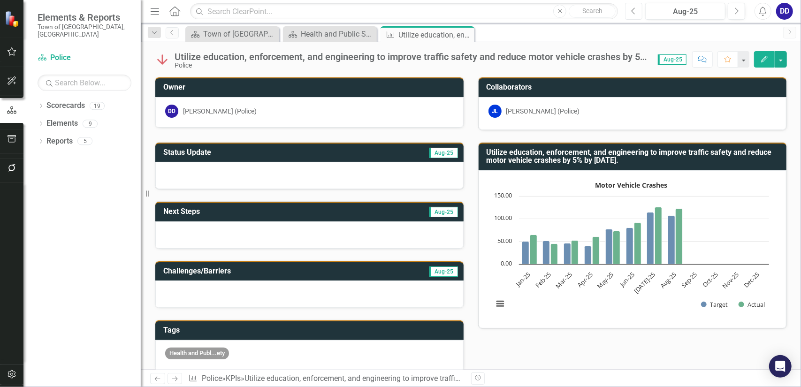
click at [633, 11] on icon "button" at bounding box center [634, 11] width 4 height 7
click at [284, 177] on div at bounding box center [309, 175] width 308 height 27
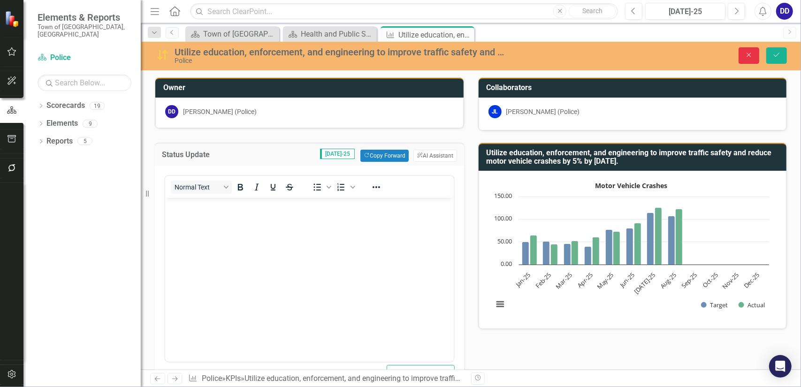
click at [754, 54] on button "Close" at bounding box center [749, 55] width 21 height 16
